Goal: Information Seeking & Learning: Learn about a topic

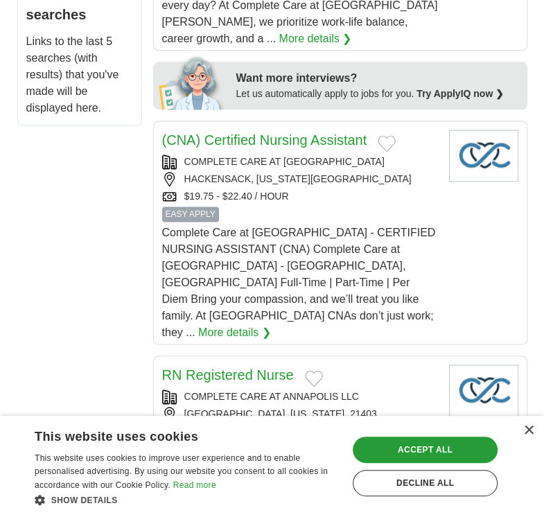
scroll to position [924, 0]
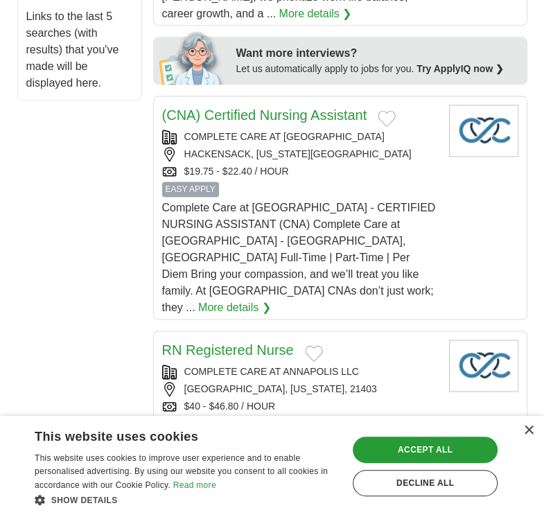
click at [525, 437] on div "× This website uses cookies This website uses cookies to improve user experienc…" at bounding box center [272, 466] width 544 height 101
click at [543, 431] on div "× This website uses cookies This website uses cookies to improve user experienc…" at bounding box center [272, 466] width 544 height 101
click at [527, 434] on div "×" at bounding box center [528, 431] width 10 height 10
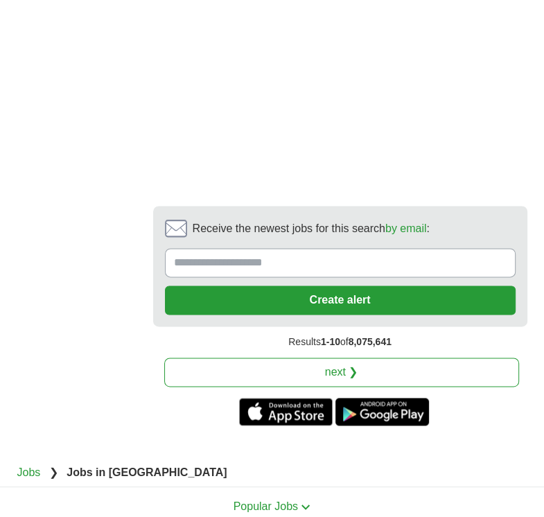
scroll to position [3550, 0]
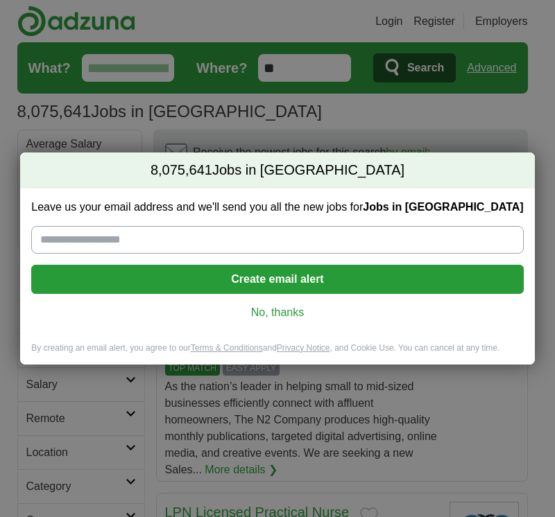
click at [281, 306] on link "No, thanks" at bounding box center [276, 312] width 469 height 15
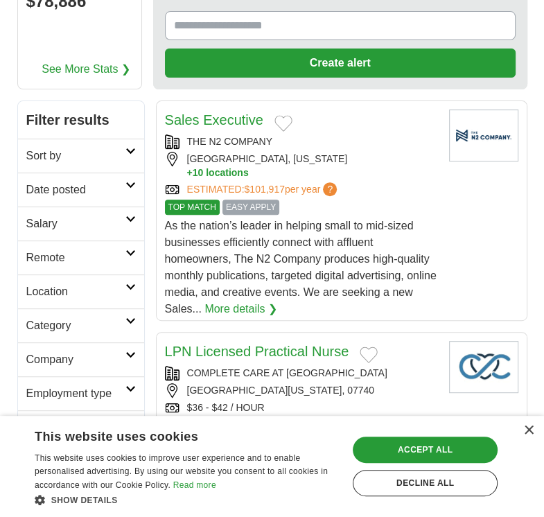
scroll to position [184, 0]
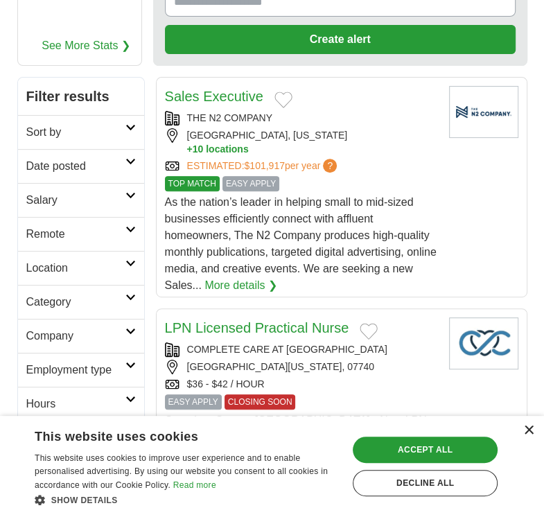
click at [530, 430] on div "×" at bounding box center [528, 431] width 10 height 10
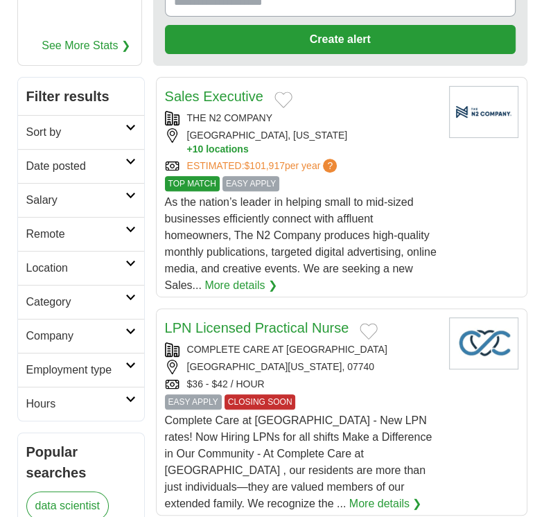
click at [42, 331] on h2 "Company" at bounding box center [75, 336] width 99 height 17
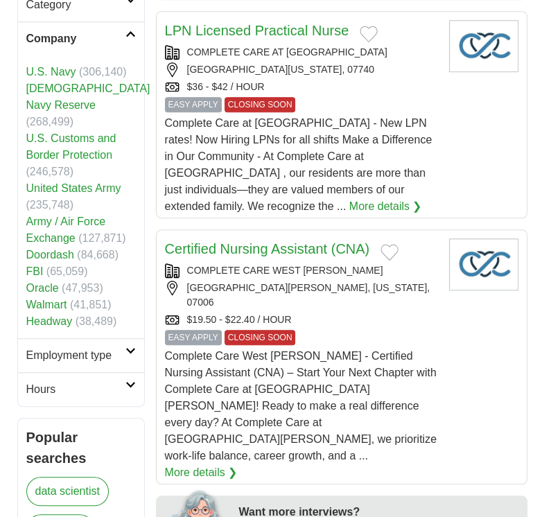
scroll to position [485, 0]
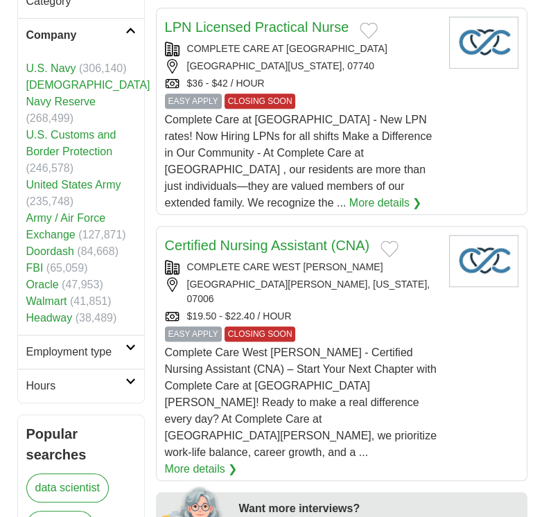
click at [58, 344] on h2 "Employment type" at bounding box center [75, 352] width 99 height 17
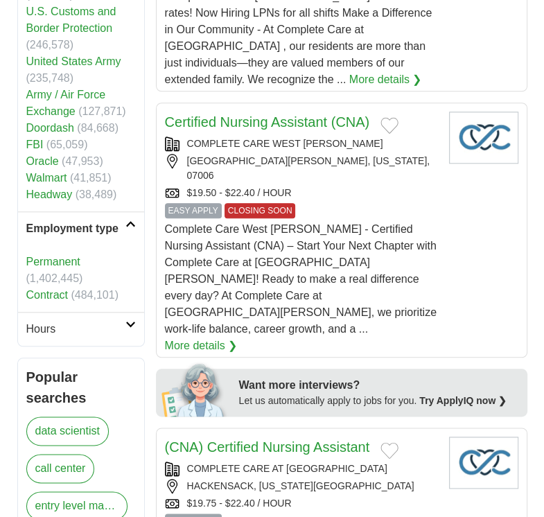
scroll to position [624, 0]
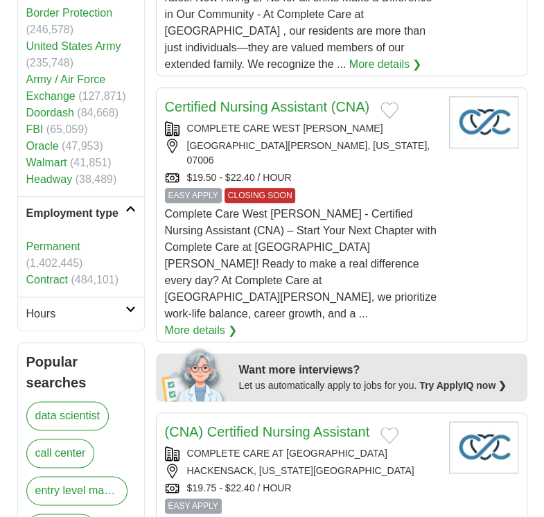
click at [40, 274] on link "Contract" at bounding box center [47, 280] width 42 height 12
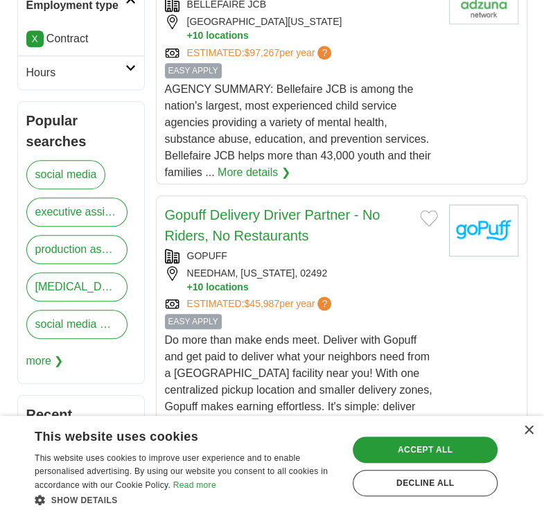
scroll to position [578, 0]
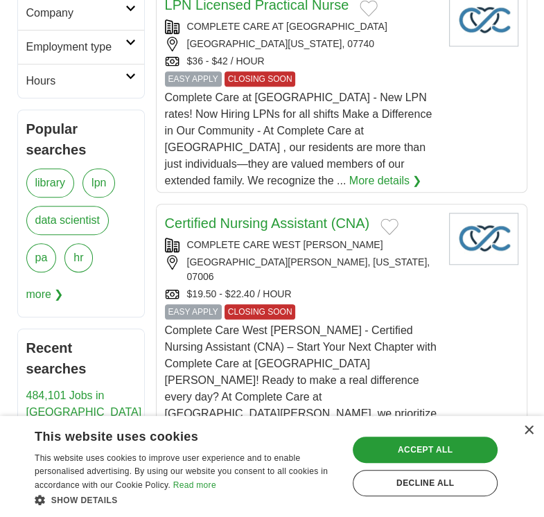
scroll to position [508, 0]
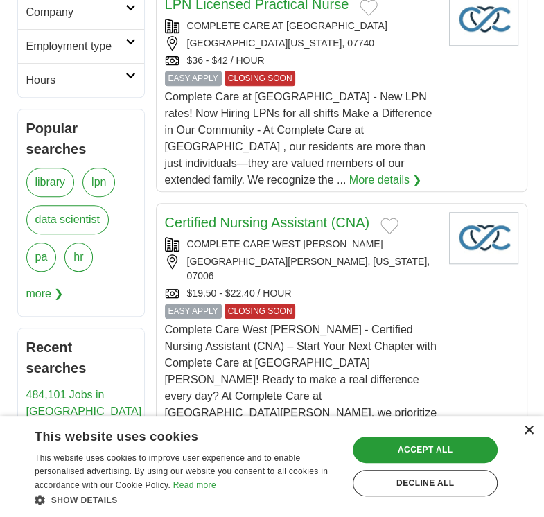
click at [528, 426] on div "×" at bounding box center [528, 431] width 10 height 10
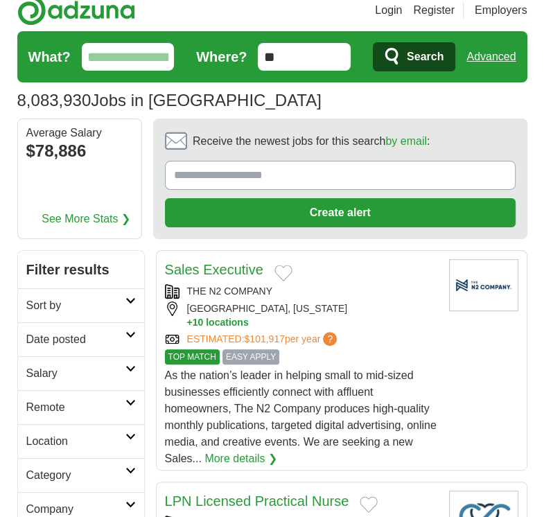
scroll to position [0, 0]
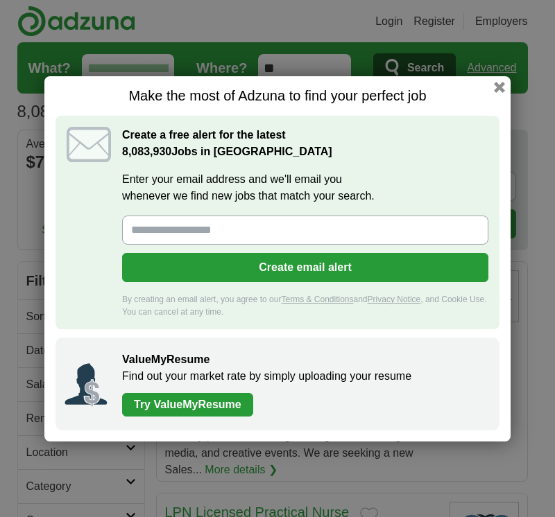
click at [505, 87] on div "Make the most of Adzuna to find your perfect job Create a free alert for the la…" at bounding box center [277, 258] width 466 height 365
click at [496, 87] on button "button" at bounding box center [499, 86] width 15 height 15
